Goal: Find specific page/section: Find specific page/section

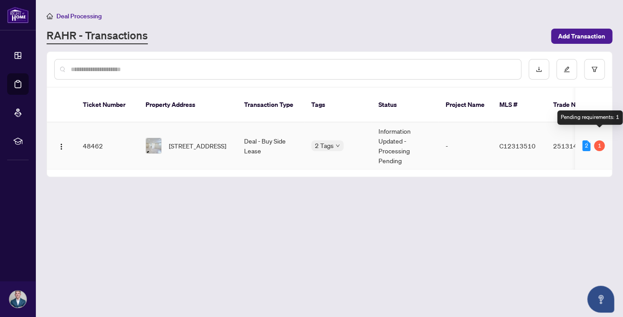
click at [600, 141] on div "1" at bounding box center [599, 146] width 11 height 11
click at [206, 141] on span "[STREET_ADDRESS]" at bounding box center [197, 146] width 57 height 10
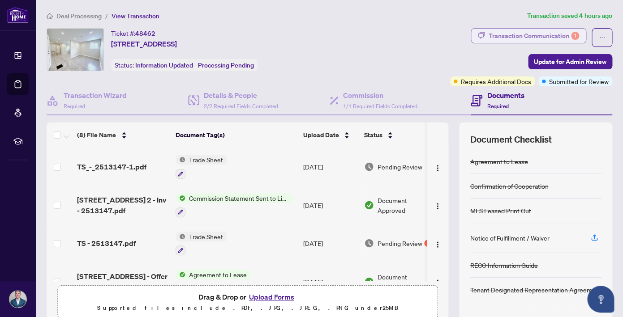
click at [544, 37] on div "Transaction Communication 1" at bounding box center [533, 36] width 90 height 14
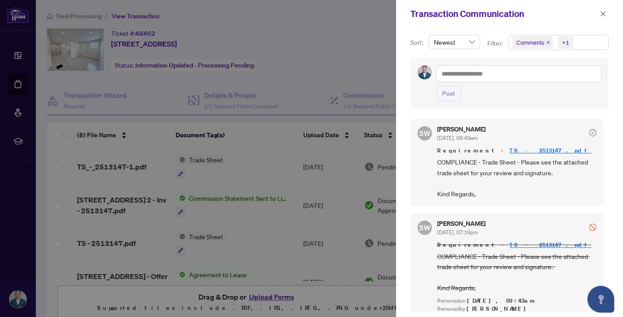
click at [355, 67] on div at bounding box center [311, 158] width 623 height 317
click at [9, 47] on div at bounding box center [311, 158] width 623 height 317
click at [22, 45] on div at bounding box center [311, 158] width 623 height 317
click at [604, 10] on span "button" at bounding box center [603, 14] width 6 height 14
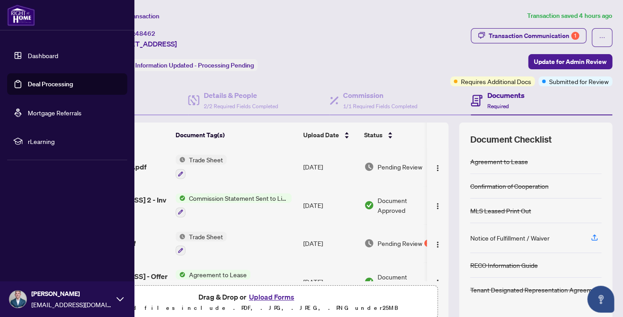
click at [37, 51] on link "Dashboard" at bounding box center [43, 55] width 30 height 8
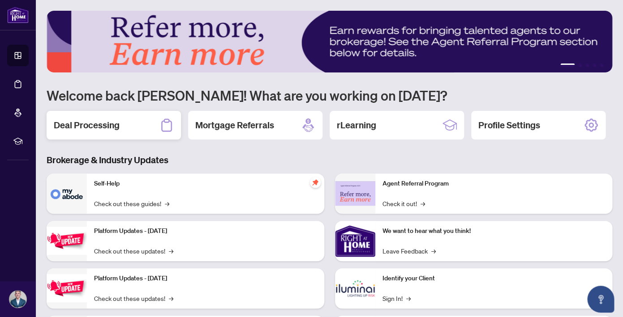
click at [134, 121] on div "Deal Processing" at bounding box center [114, 125] width 134 height 29
